Goal: Task Accomplishment & Management: Manage account settings

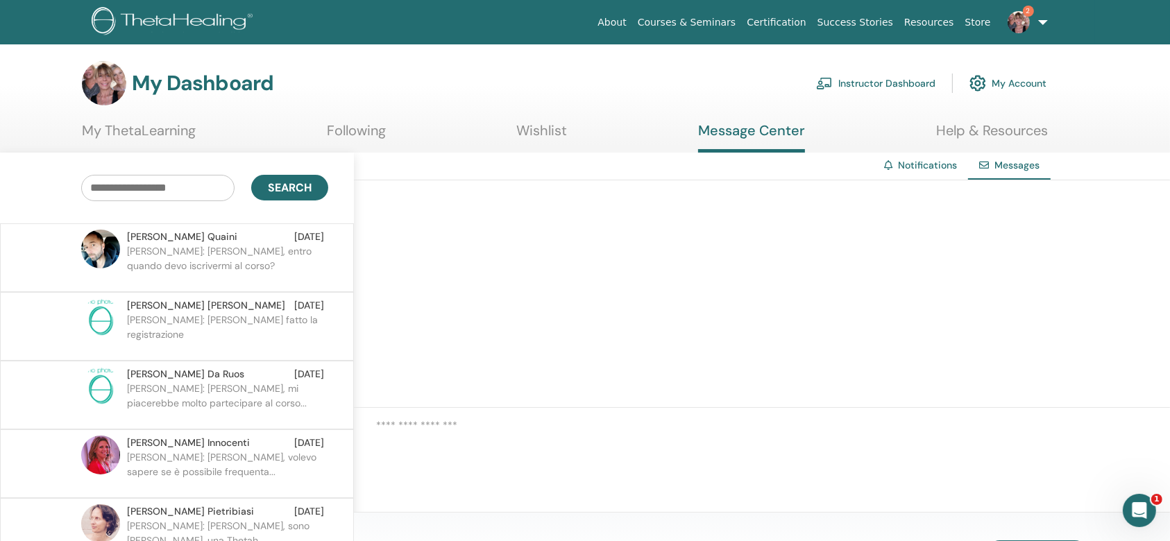
click at [900, 85] on link "Instructor Dashboard" at bounding box center [875, 83] width 119 height 31
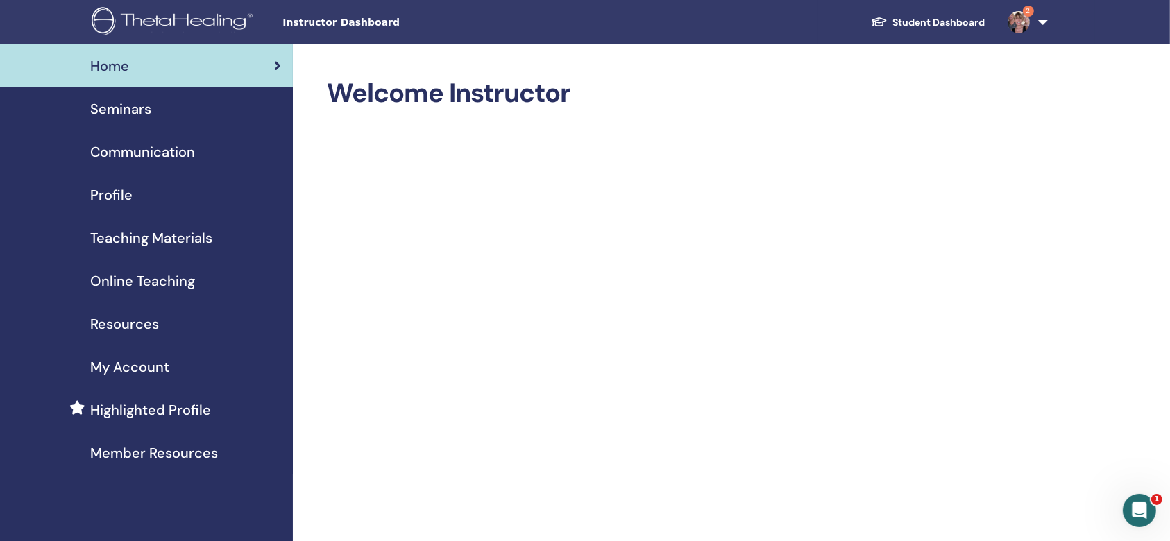
click at [142, 115] on span "Seminars" at bounding box center [120, 109] width 61 height 21
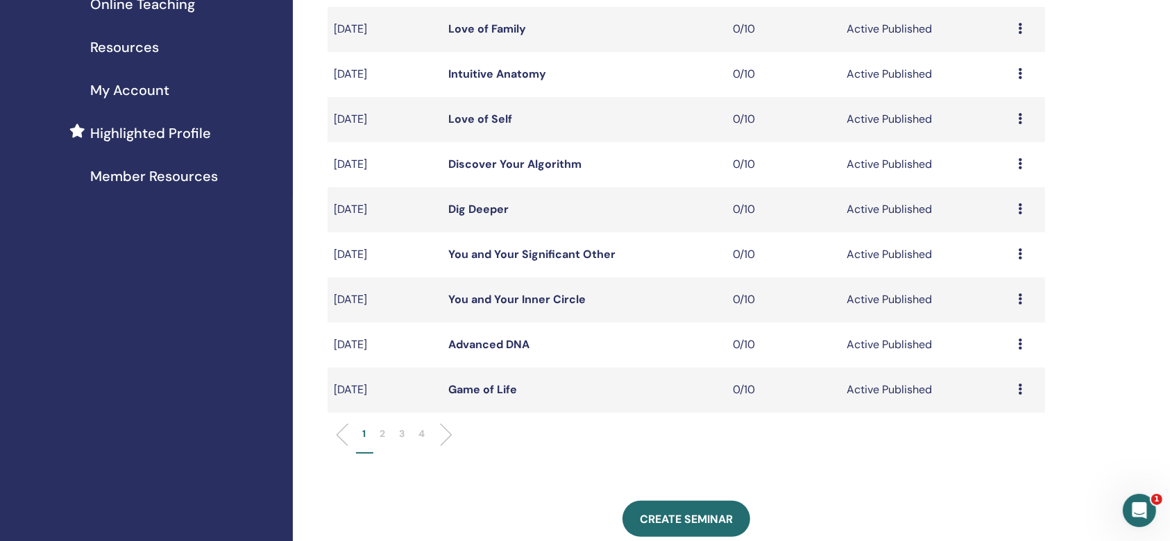
scroll to position [278, 0]
click at [380, 426] on p "2" at bounding box center [383, 433] width 6 height 15
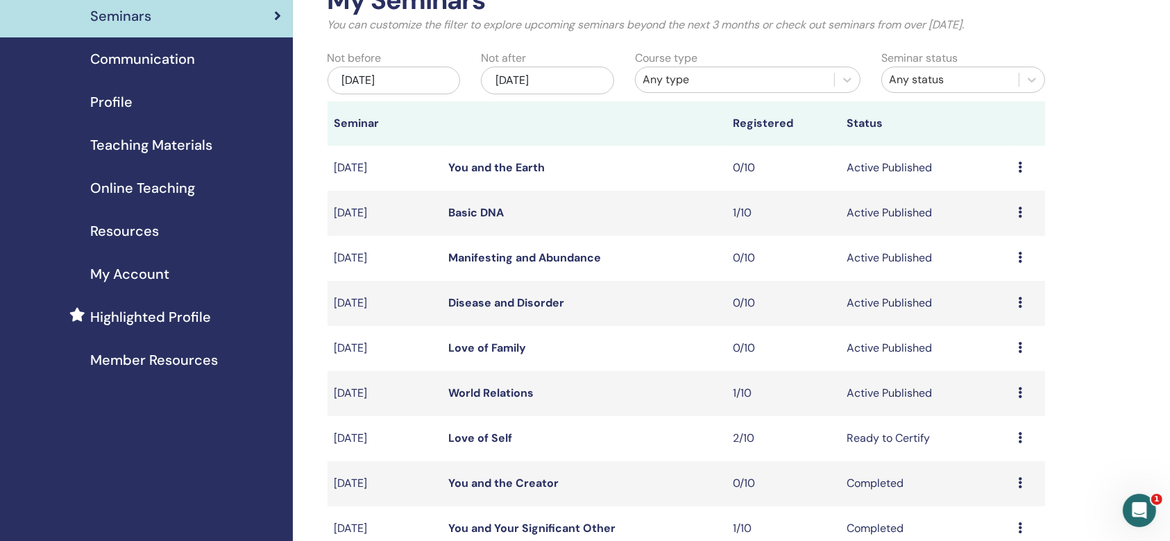
scroll to position [92, 0]
click at [1021, 262] on icon at bounding box center [1020, 258] width 4 height 11
click at [987, 291] on link "Edit" at bounding box center [983, 294] width 20 height 15
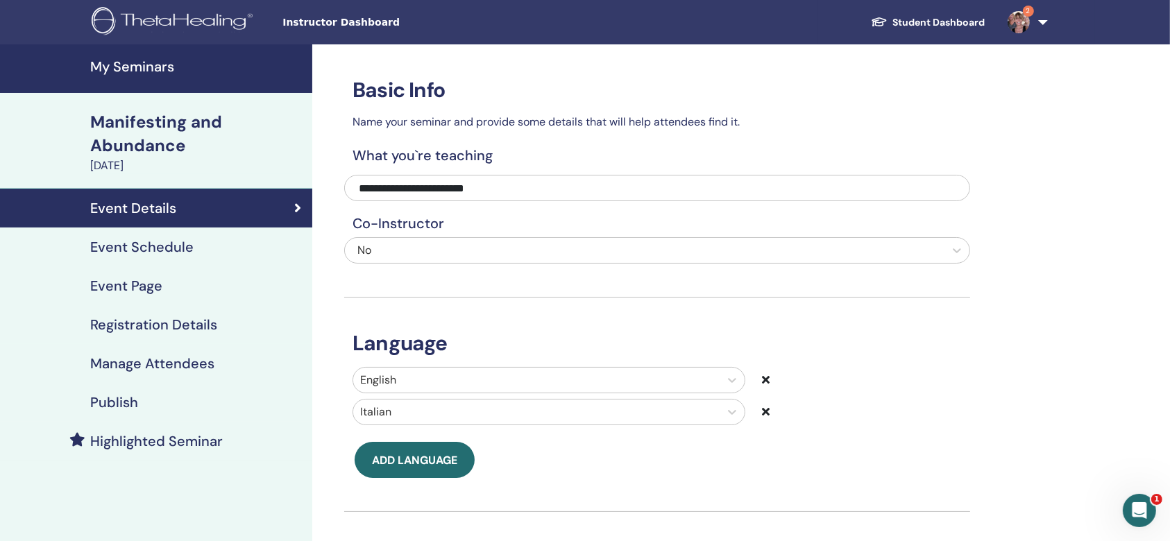
click at [155, 243] on h4 "Event Schedule" at bounding box center [141, 247] width 103 height 17
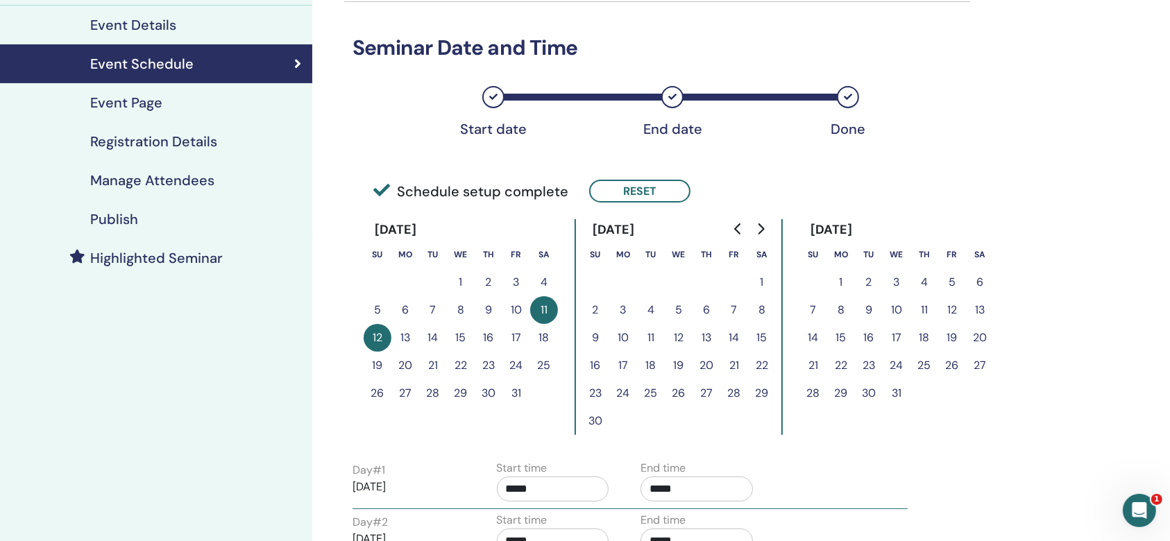
scroll to position [185, 0]
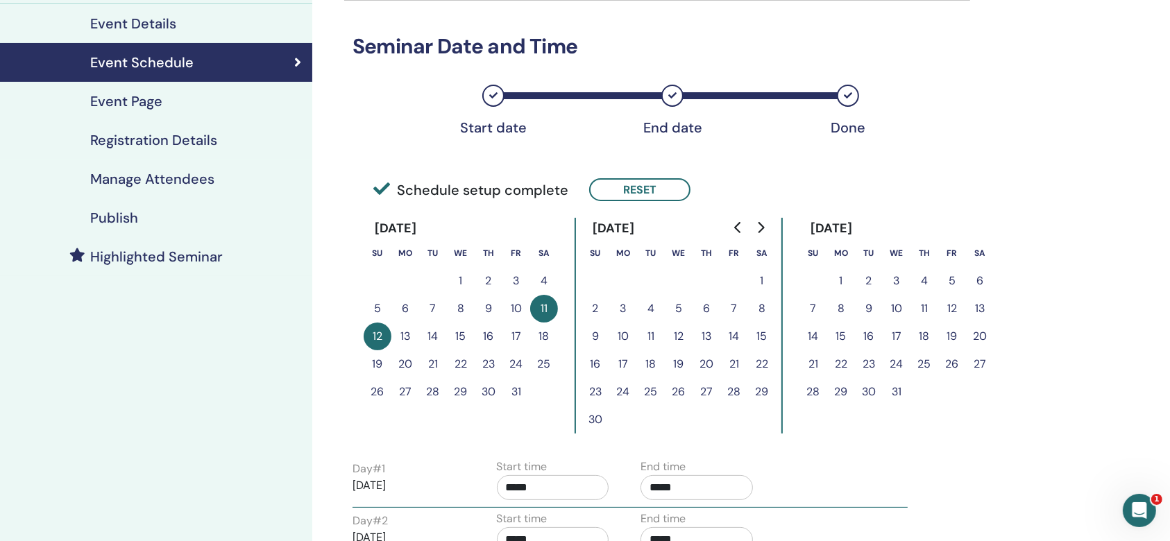
click at [513, 361] on button "24" at bounding box center [516, 364] width 28 height 28
click at [643, 181] on button "Reset" at bounding box center [639, 189] width 101 height 23
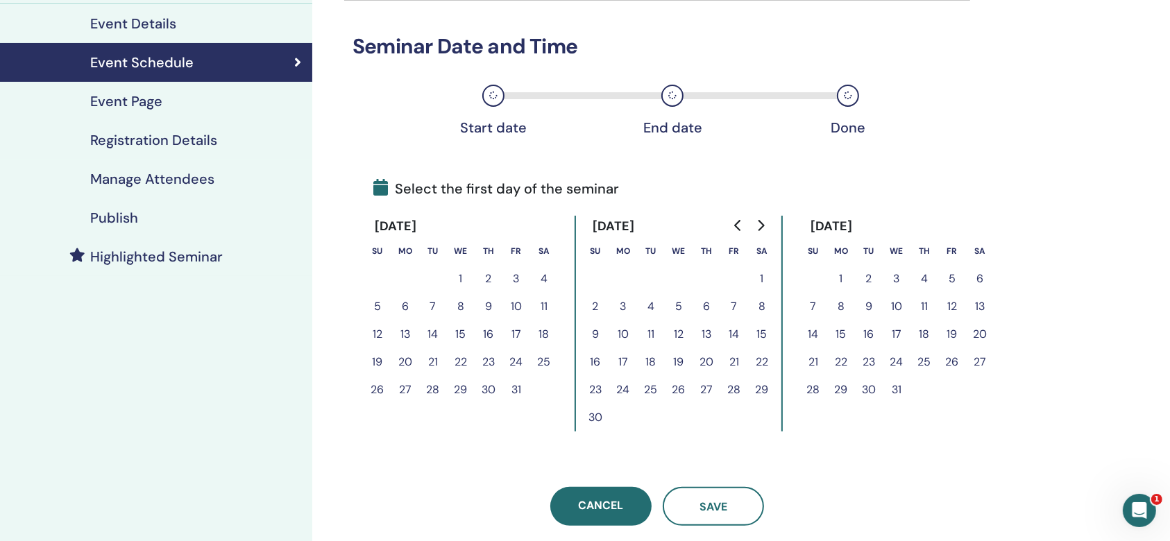
click at [514, 359] on button "24" at bounding box center [516, 362] width 28 height 28
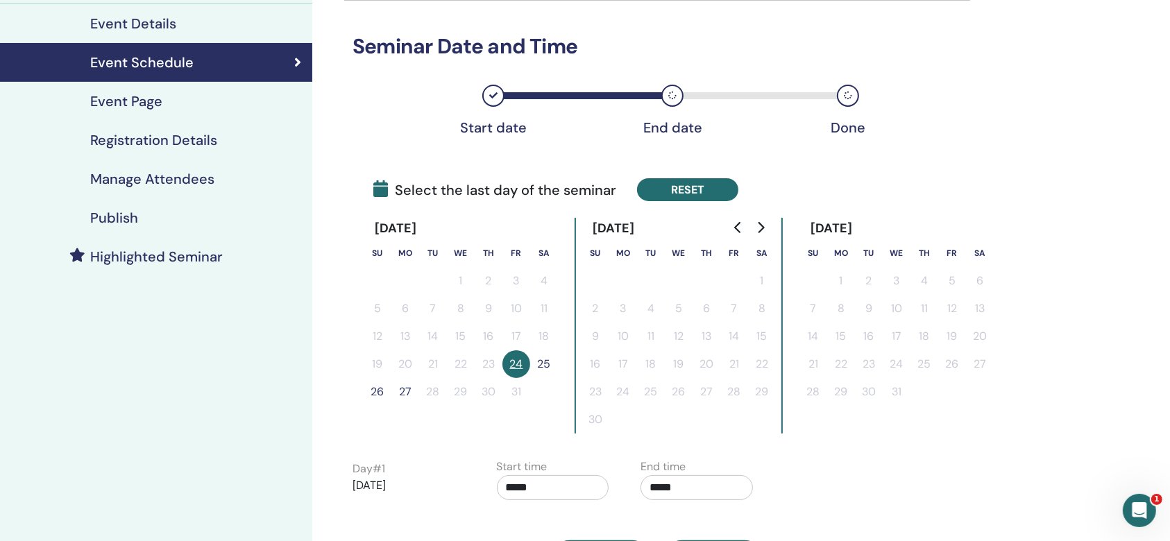
click at [666, 186] on button "Reset" at bounding box center [687, 189] width 101 height 23
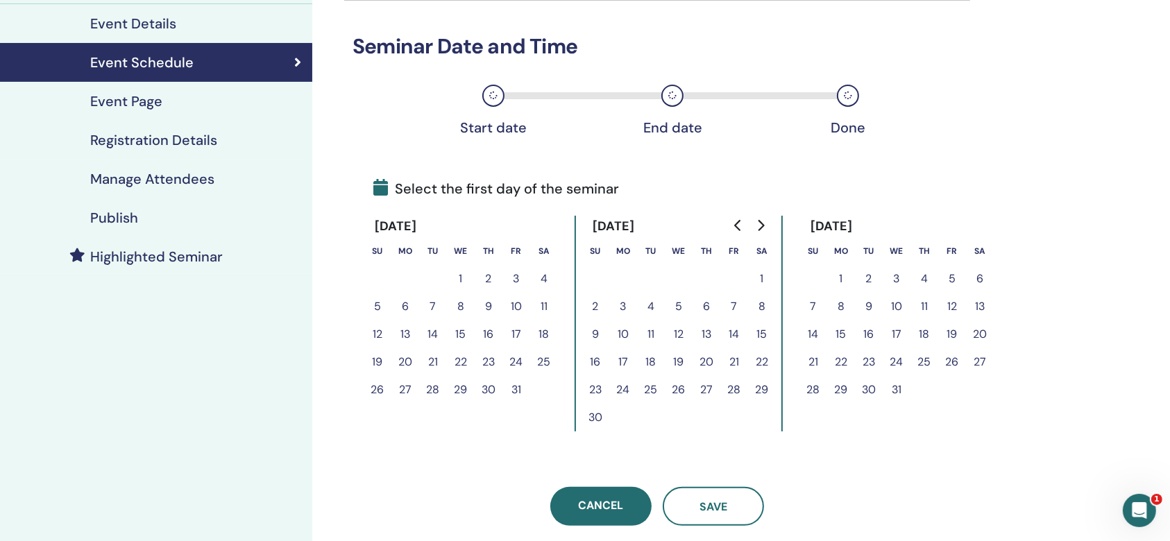
click at [486, 361] on button "23" at bounding box center [489, 362] width 28 height 28
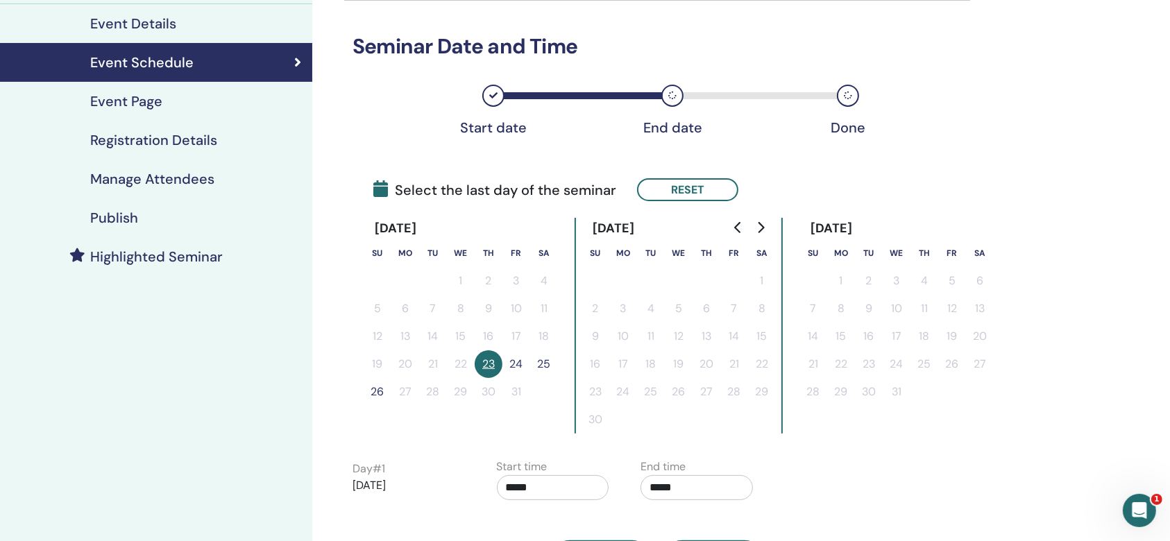
click at [516, 360] on button "24" at bounding box center [516, 364] width 28 height 28
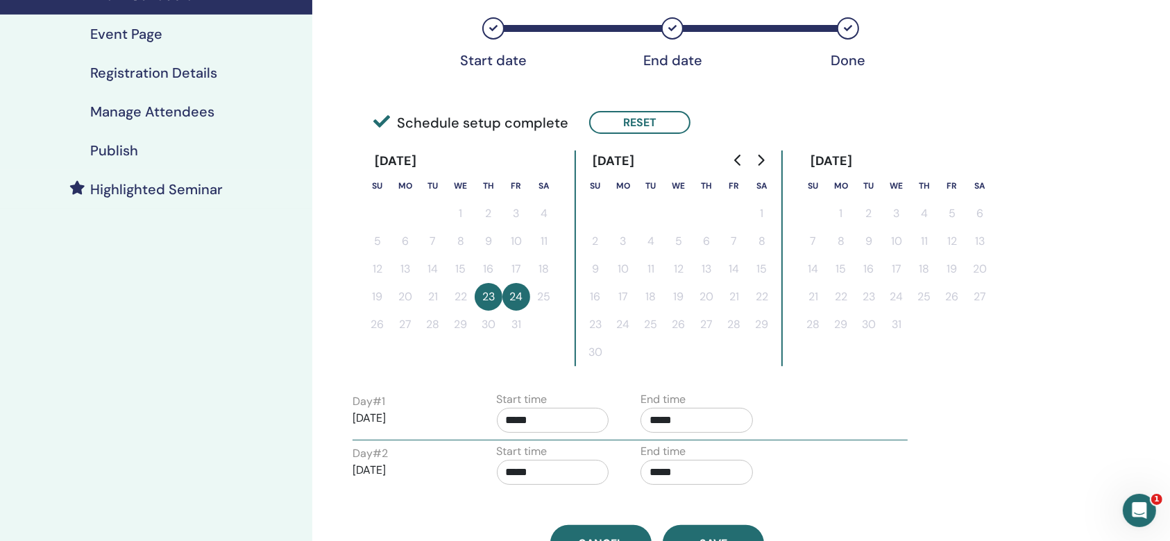
scroll to position [462, 0]
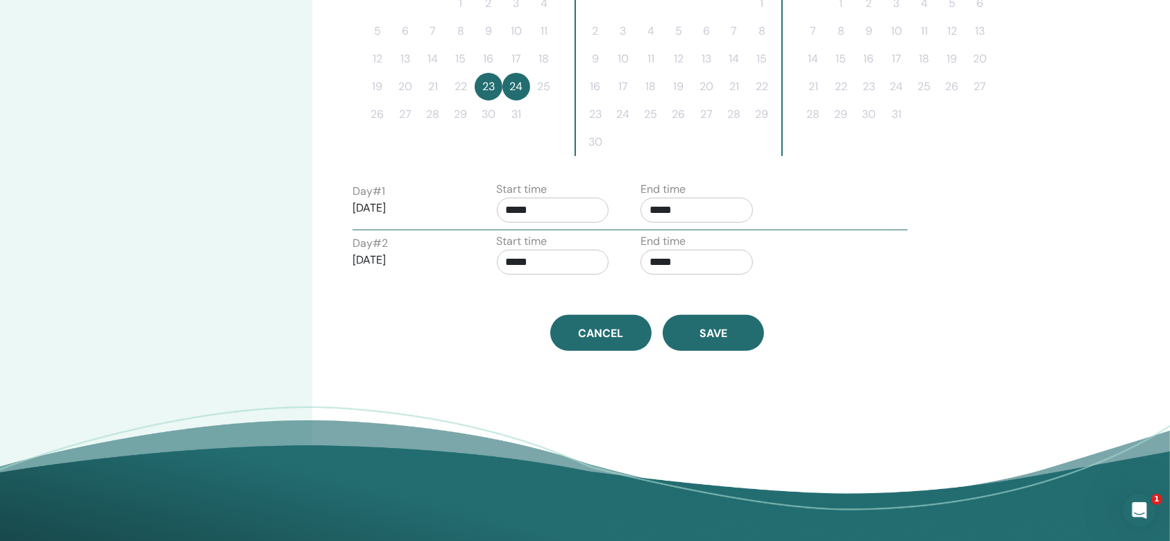
click at [547, 212] on input "*****" at bounding box center [553, 210] width 112 height 25
click at [599, 246] on span "▲" at bounding box center [599, 245] width 28 height 28
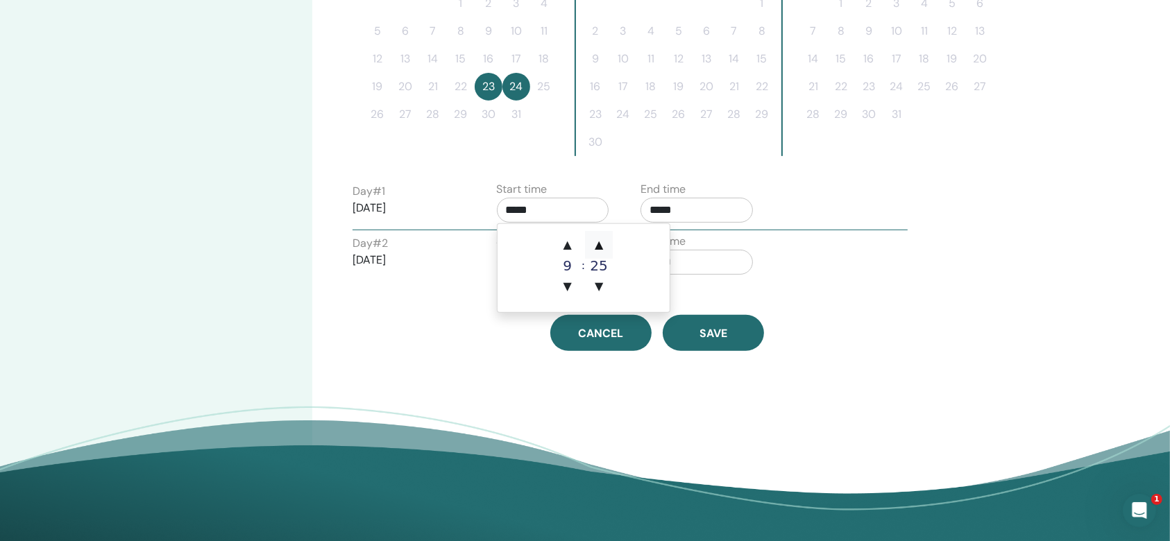
click at [599, 246] on span "▲" at bounding box center [599, 245] width 28 height 28
type input "*****"
click at [658, 204] on input "*****" at bounding box center [696, 210] width 112 height 25
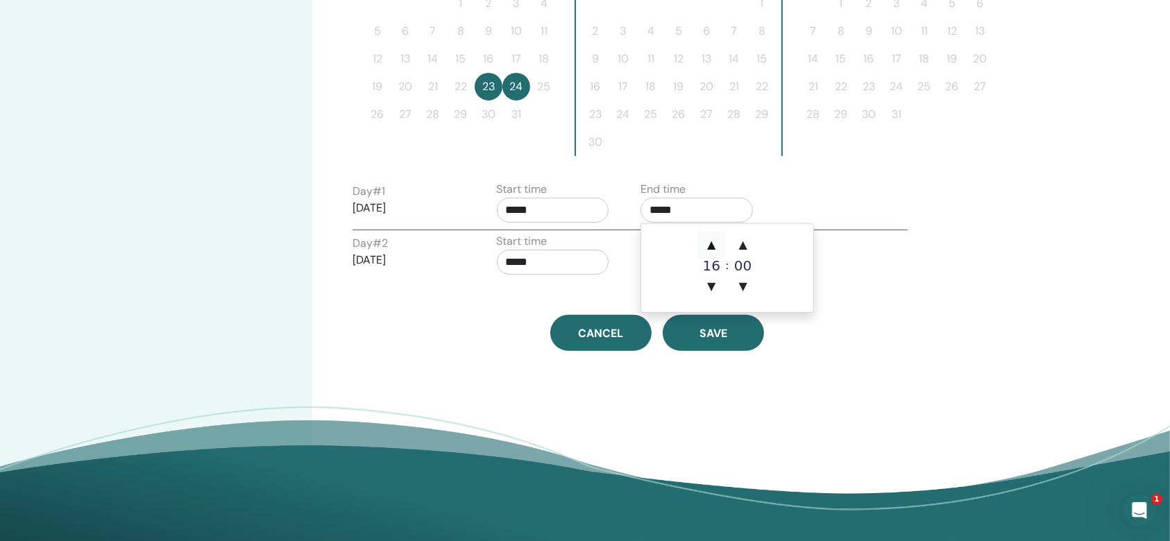
click at [712, 242] on span "▲" at bounding box center [711, 245] width 28 height 28
click at [710, 242] on span "▲" at bounding box center [711, 245] width 28 height 28
type input "*****"
click at [553, 260] on input "*****" at bounding box center [553, 262] width 112 height 25
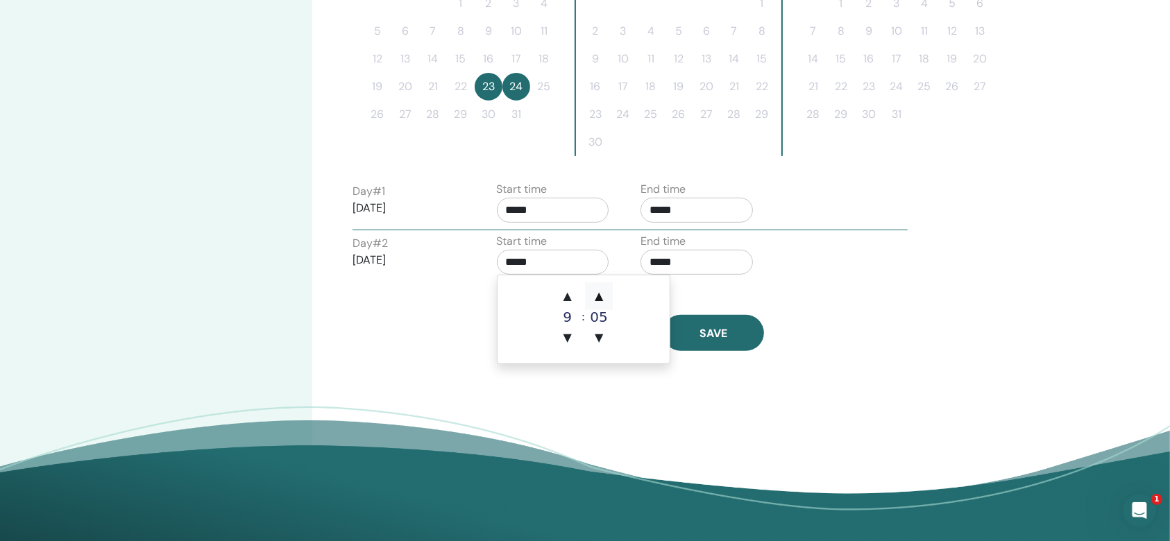
click at [599, 293] on span "▲" at bounding box center [599, 296] width 28 height 28
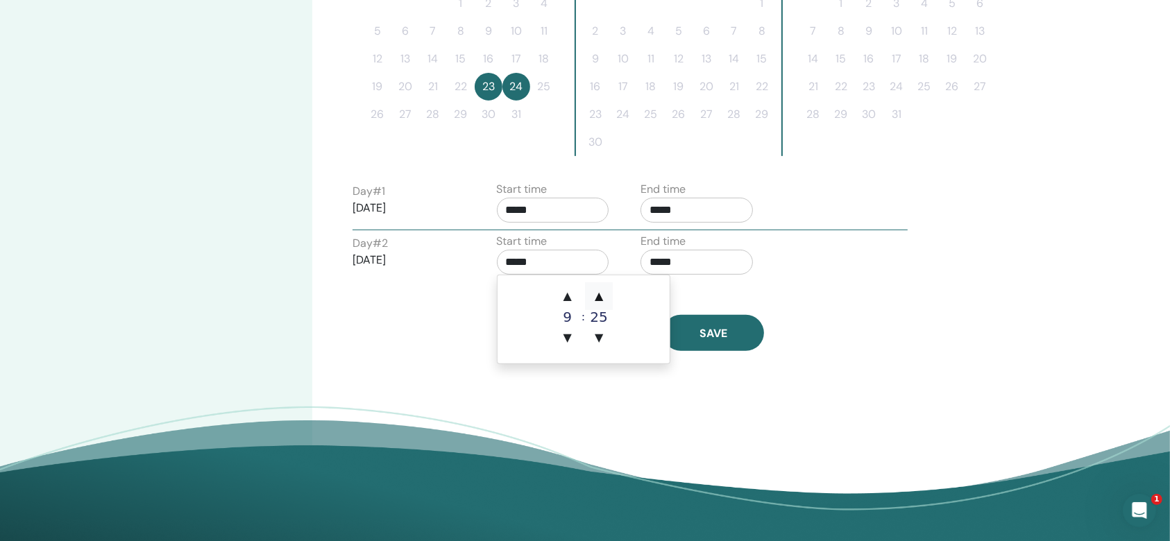
click at [599, 293] on span "▲" at bounding box center [599, 296] width 28 height 28
type input "*****"
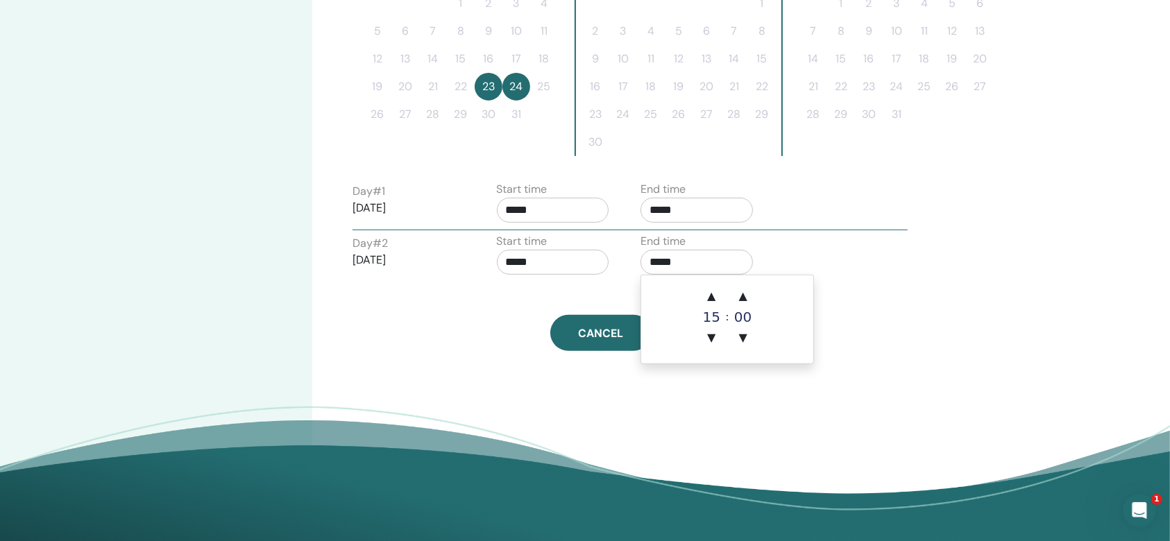
click at [666, 257] on input "*****" at bounding box center [696, 262] width 112 height 25
click at [709, 291] on span "▲" at bounding box center [711, 296] width 28 height 28
type input "*****"
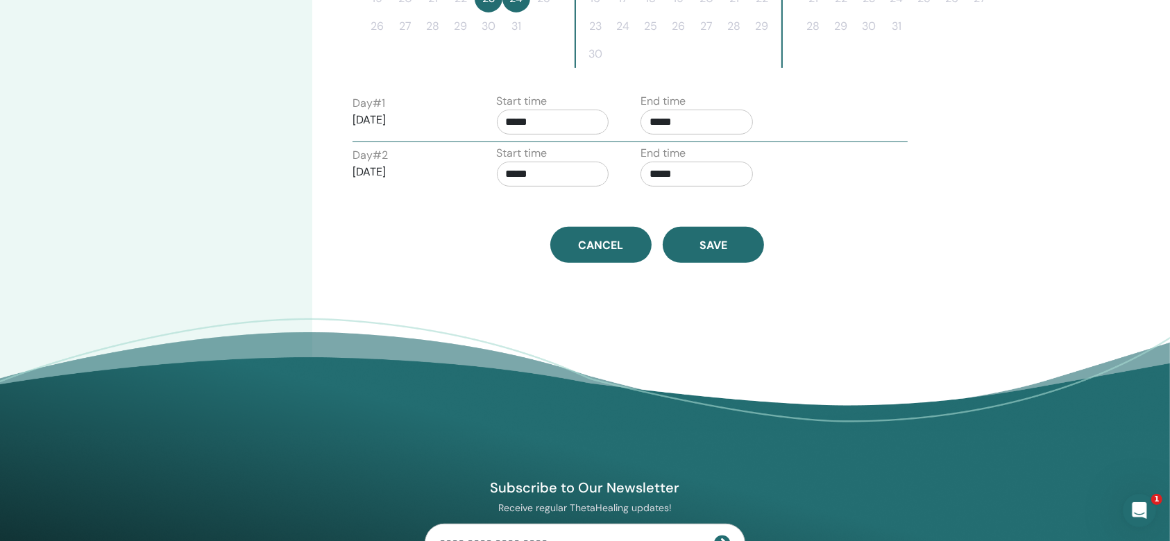
scroll to position [555, 0]
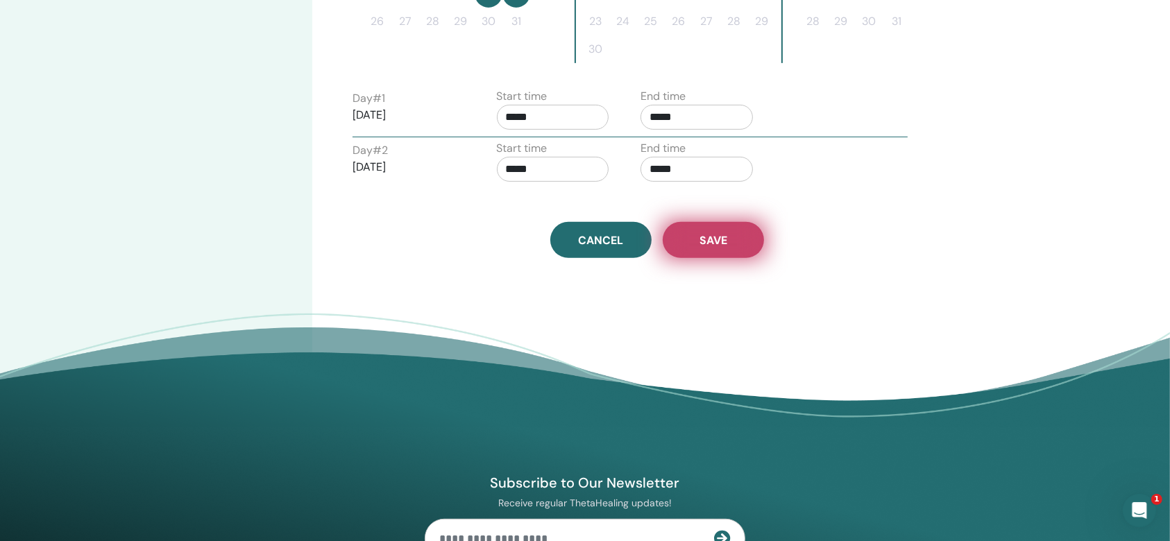
click at [710, 233] on span "Save" at bounding box center [713, 240] width 28 height 15
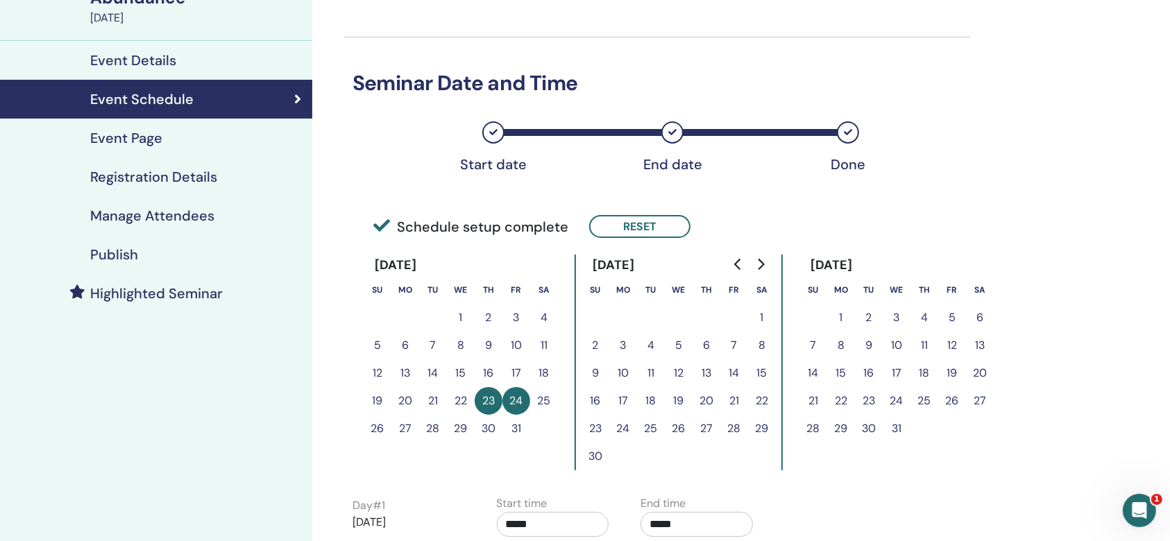
scroll to position [144, 0]
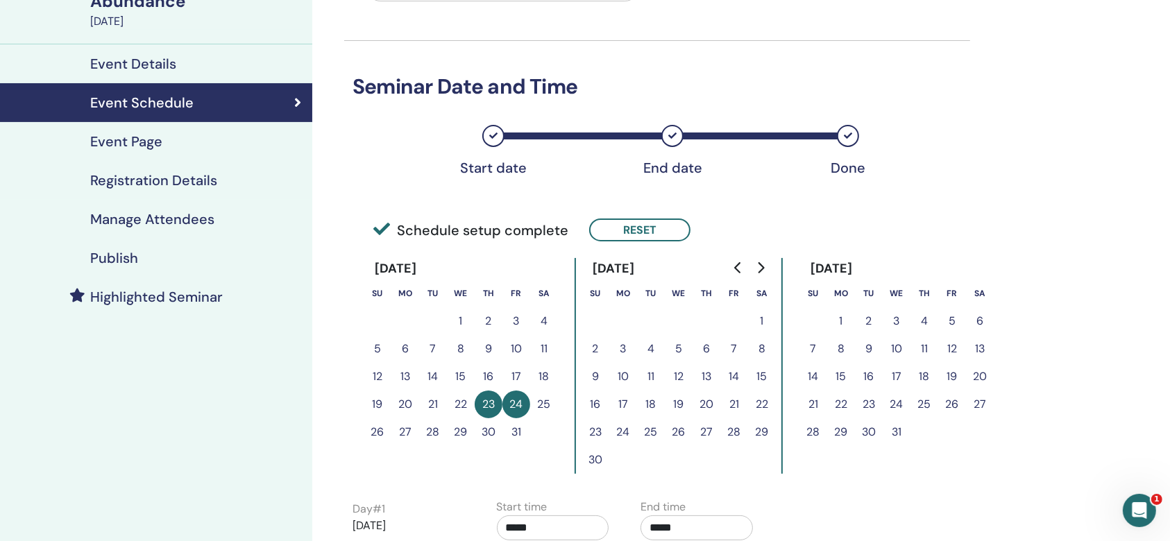
click at [160, 133] on h4 "Event Page" at bounding box center [126, 141] width 72 height 17
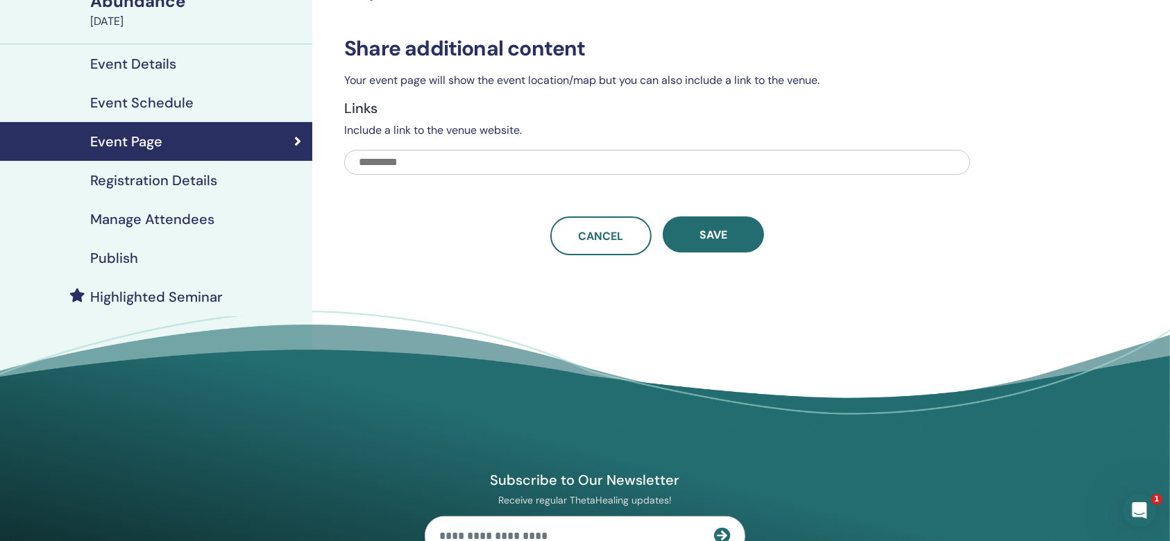
click at [161, 103] on h4 "Event Schedule" at bounding box center [141, 102] width 103 height 17
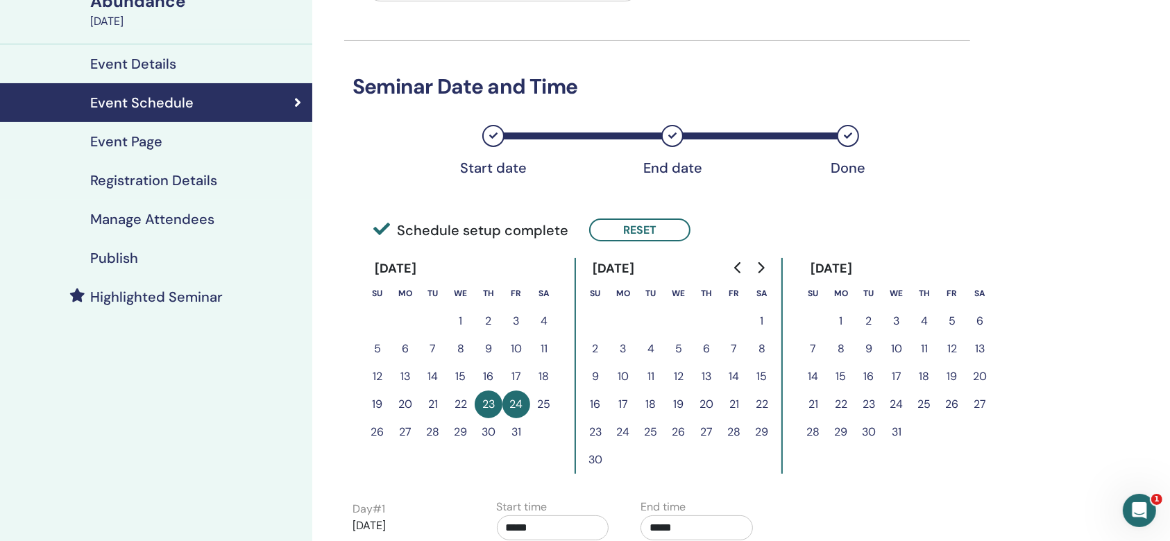
click at [129, 59] on h4 "Event Details" at bounding box center [133, 64] width 86 height 17
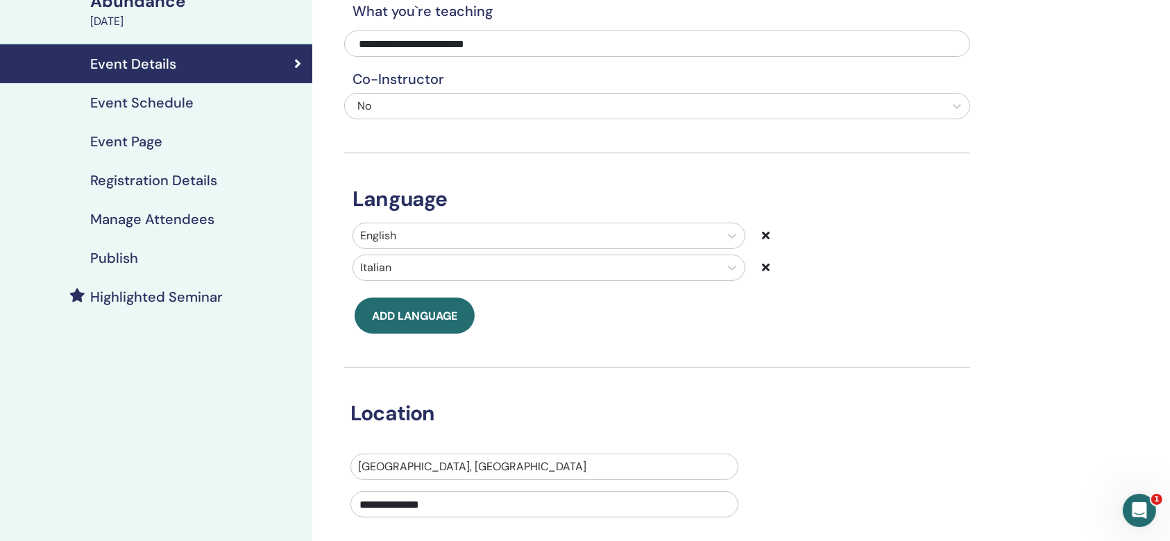
click at [121, 263] on h4 "Publish" at bounding box center [114, 258] width 48 height 17
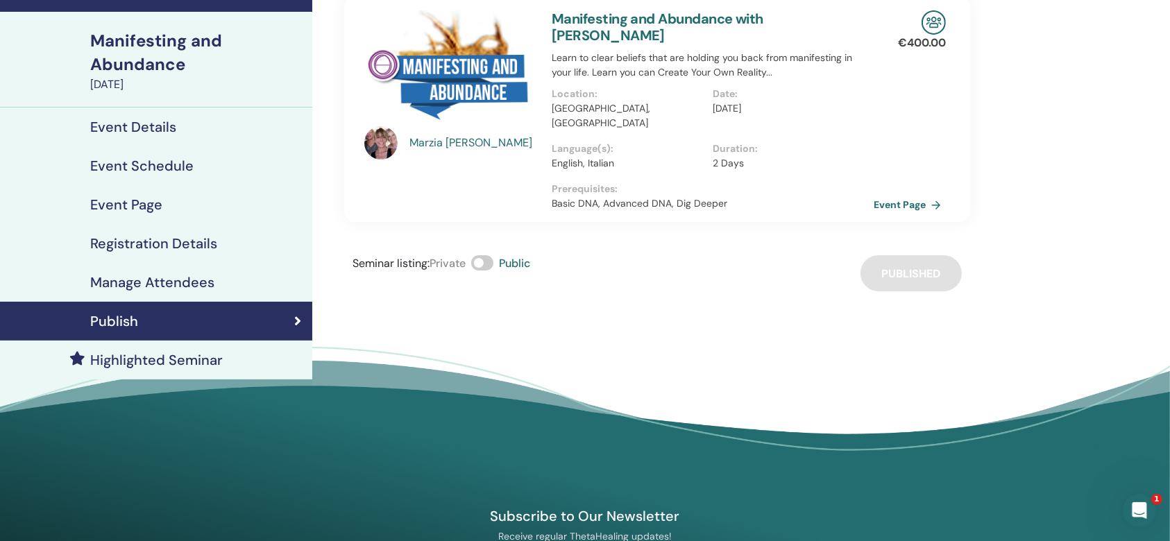
scroll to position [52, 0]
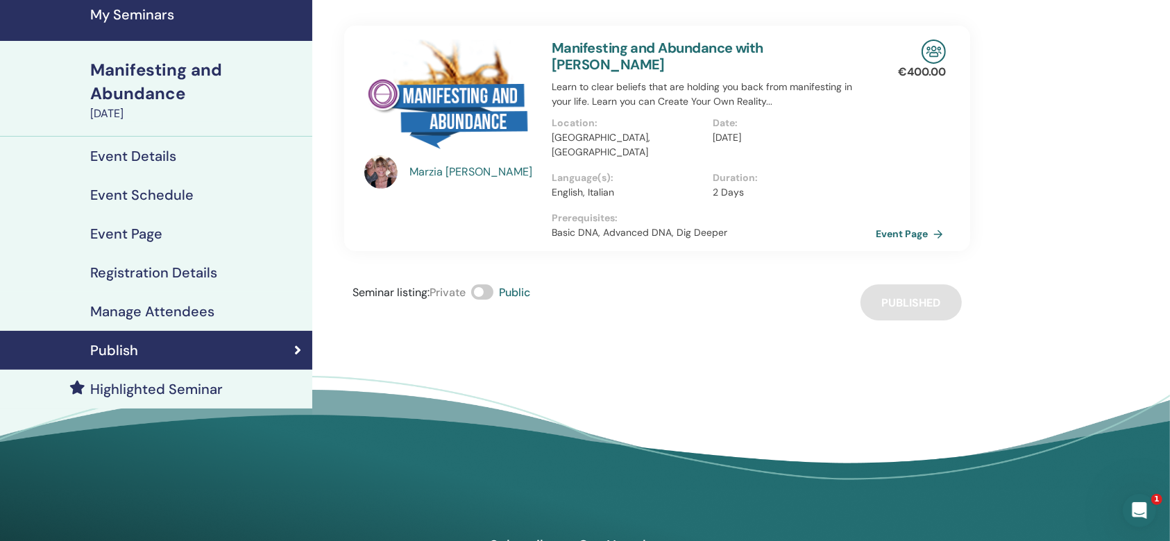
click at [899, 223] on link "Event Page" at bounding box center [912, 233] width 73 height 21
click at [137, 8] on h4 "My Seminars" at bounding box center [197, 14] width 214 height 17
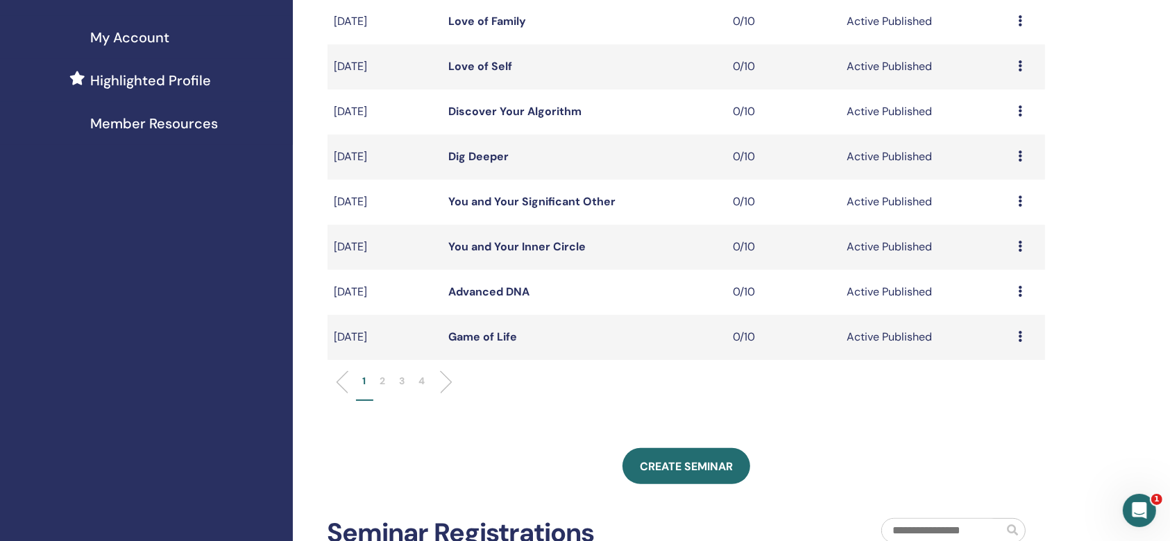
scroll to position [462, 0]
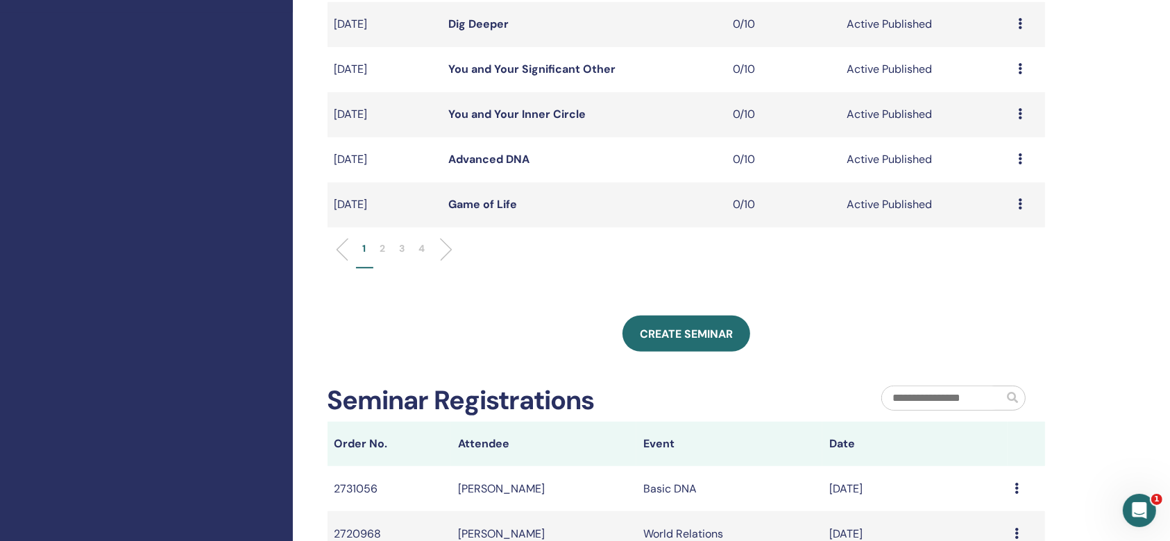
click at [377, 246] on li "2" at bounding box center [382, 254] width 19 height 27
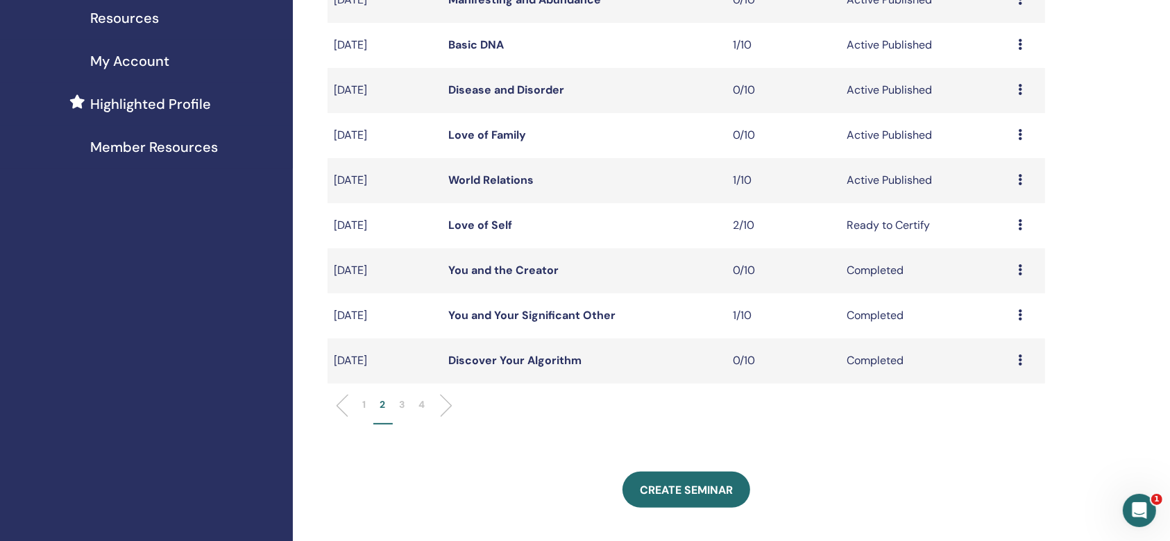
scroll to position [278, 0]
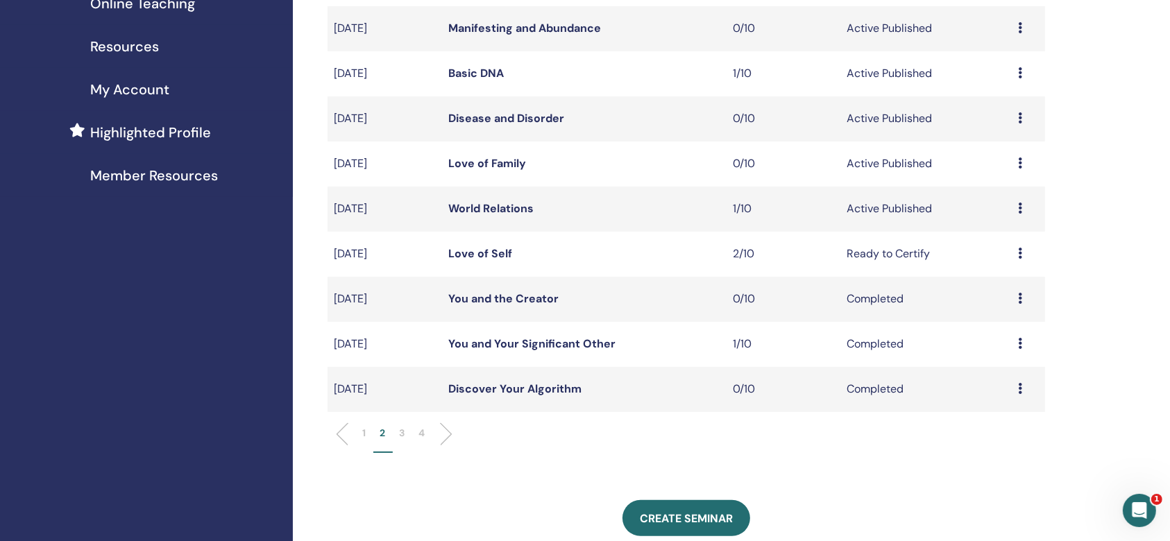
click at [534, 26] on link "Manifesting and Abundance" at bounding box center [524, 28] width 153 height 15
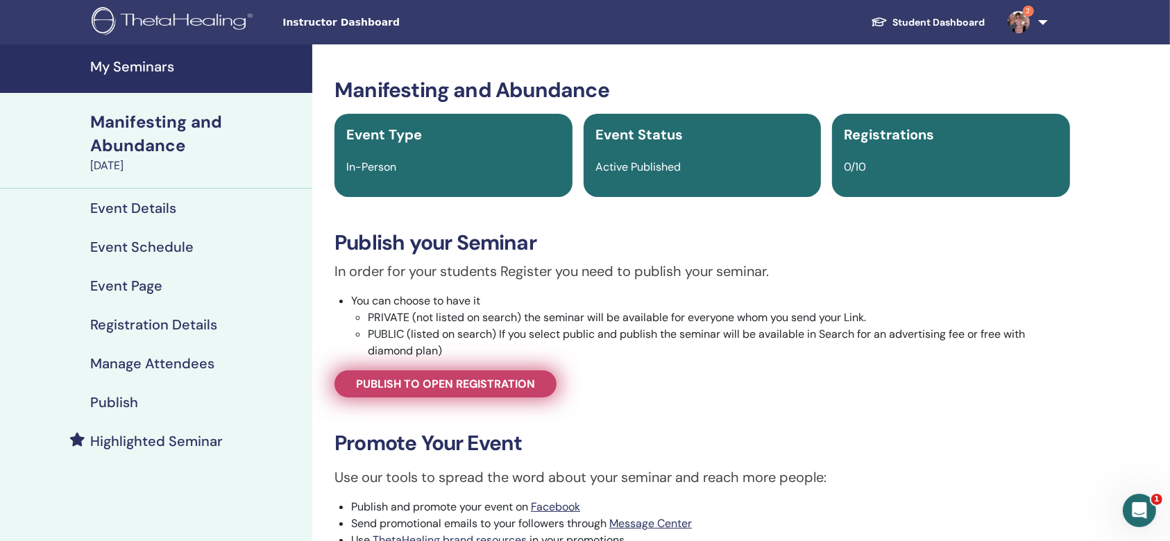
click at [405, 380] on span "Publish to open registration" at bounding box center [445, 384] width 179 height 15
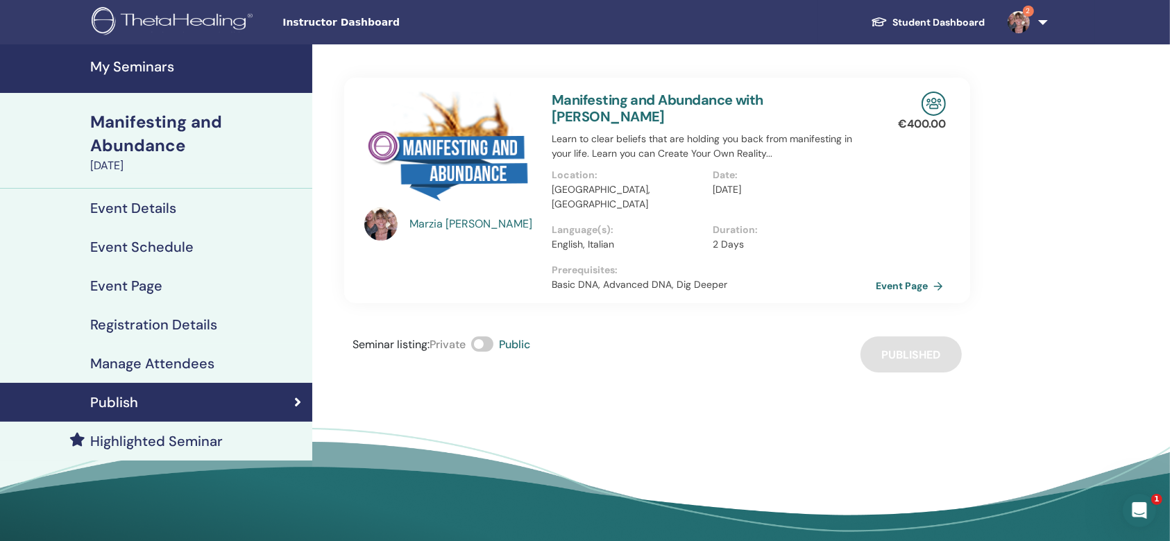
click at [925, 275] on link "Event Page" at bounding box center [912, 285] width 73 height 21
